Goal: Transaction & Acquisition: Purchase product/service

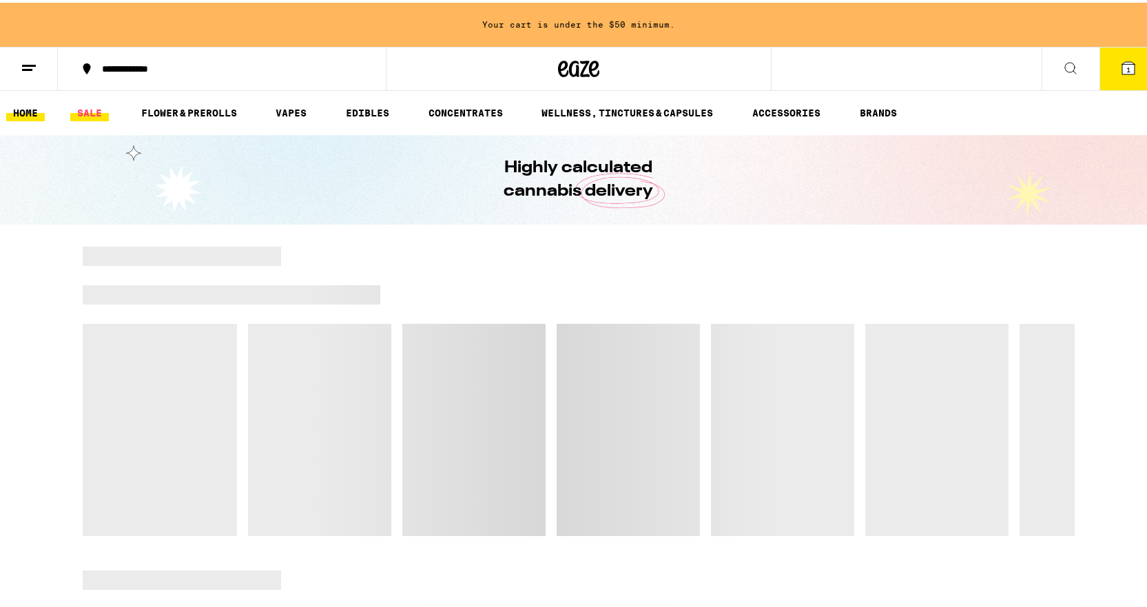
click at [101, 105] on link "SALE" at bounding box center [89, 110] width 39 height 17
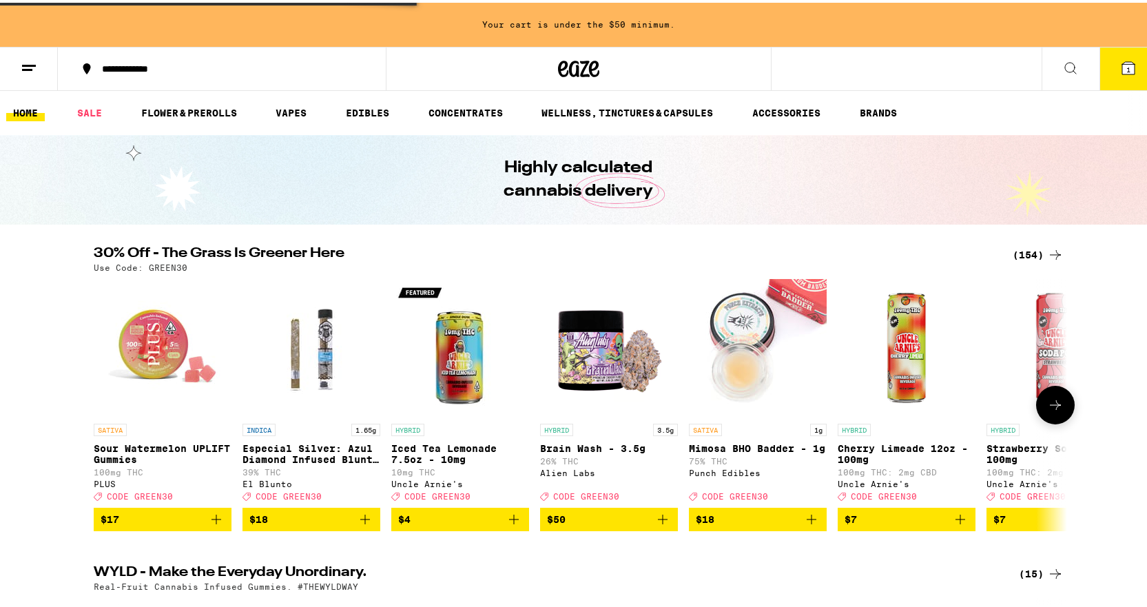
scroll to position [207, 0]
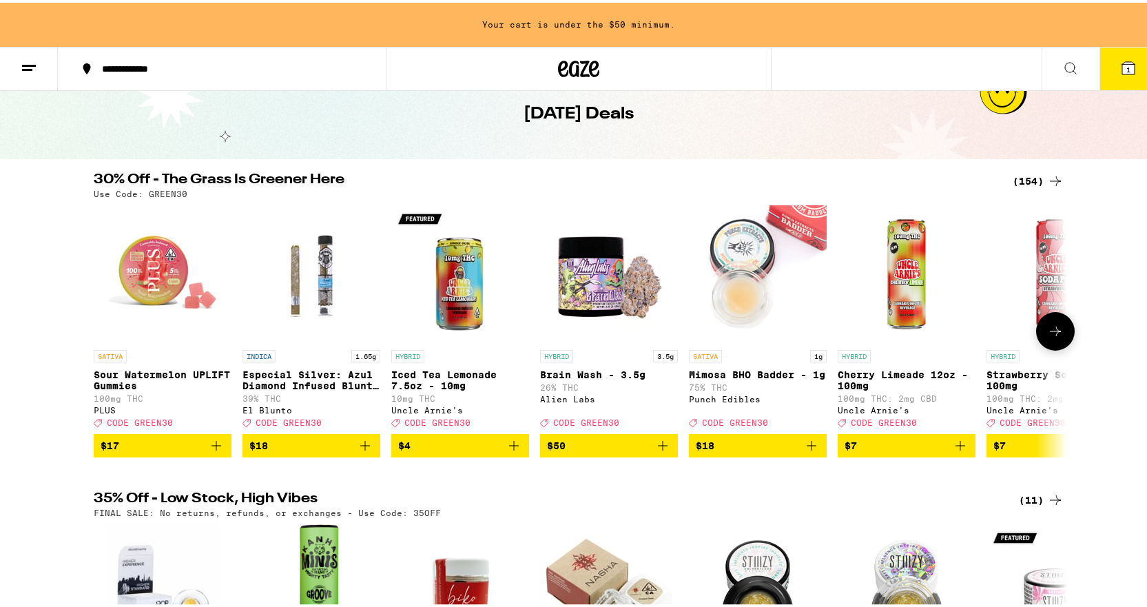
scroll to position [69, 0]
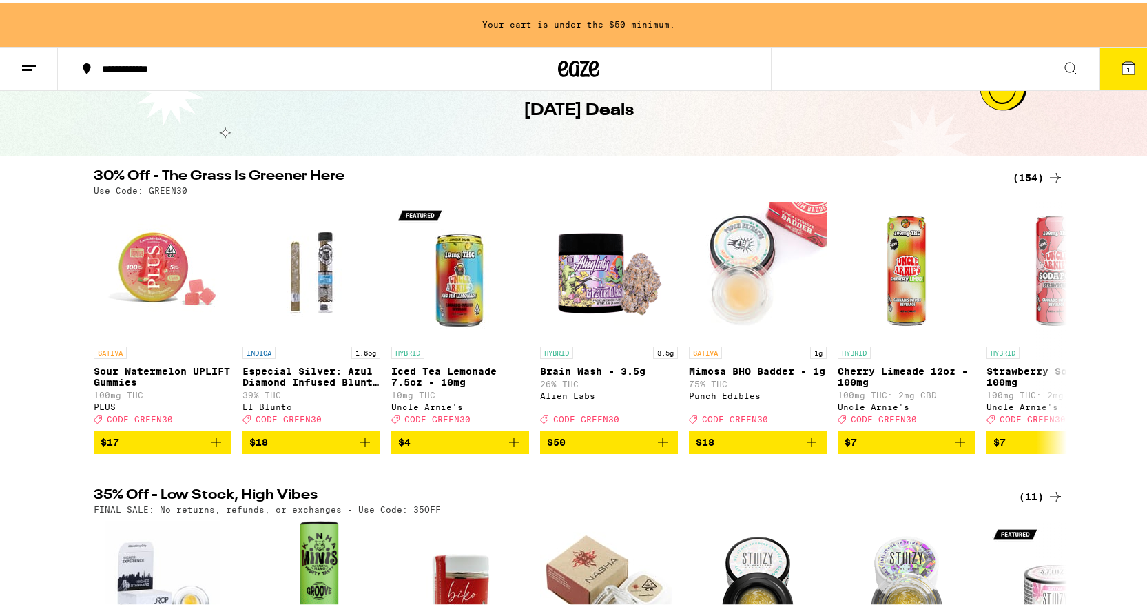
click at [1018, 177] on div "(154)" at bounding box center [1038, 175] width 51 height 17
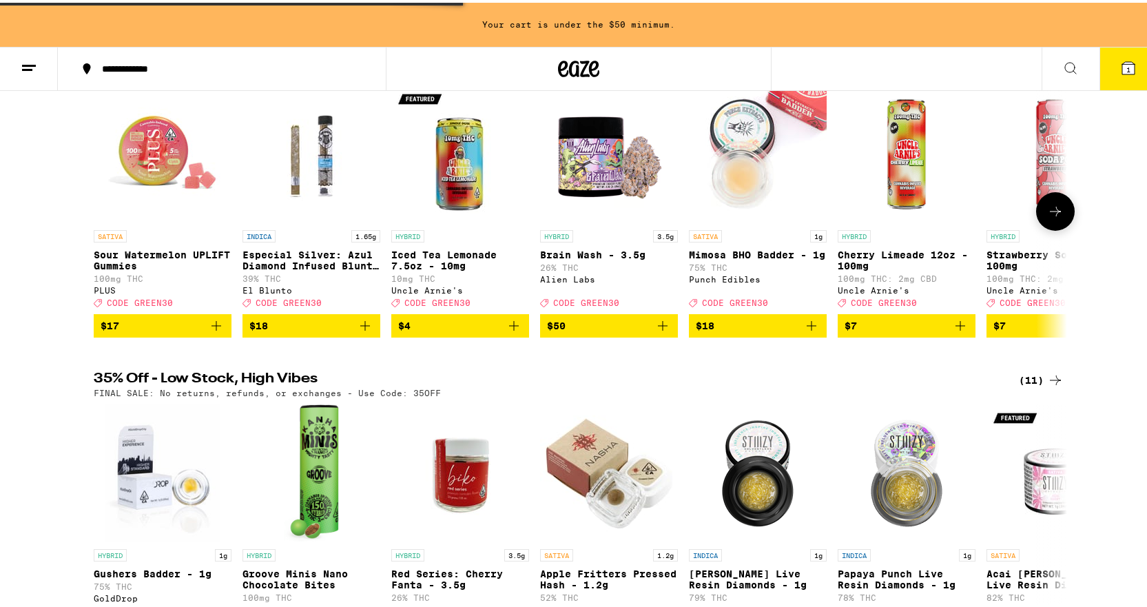
scroll to position [345, 0]
